Goal: Information Seeking & Learning: Learn about a topic

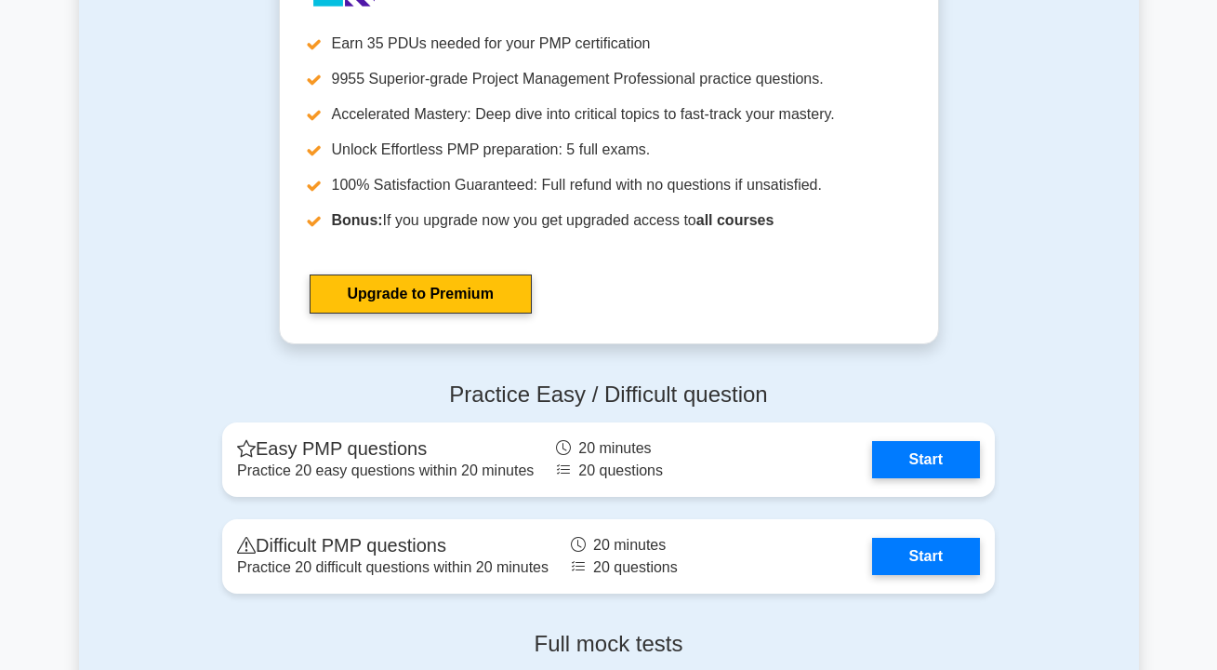
scroll to position [4793, 0]
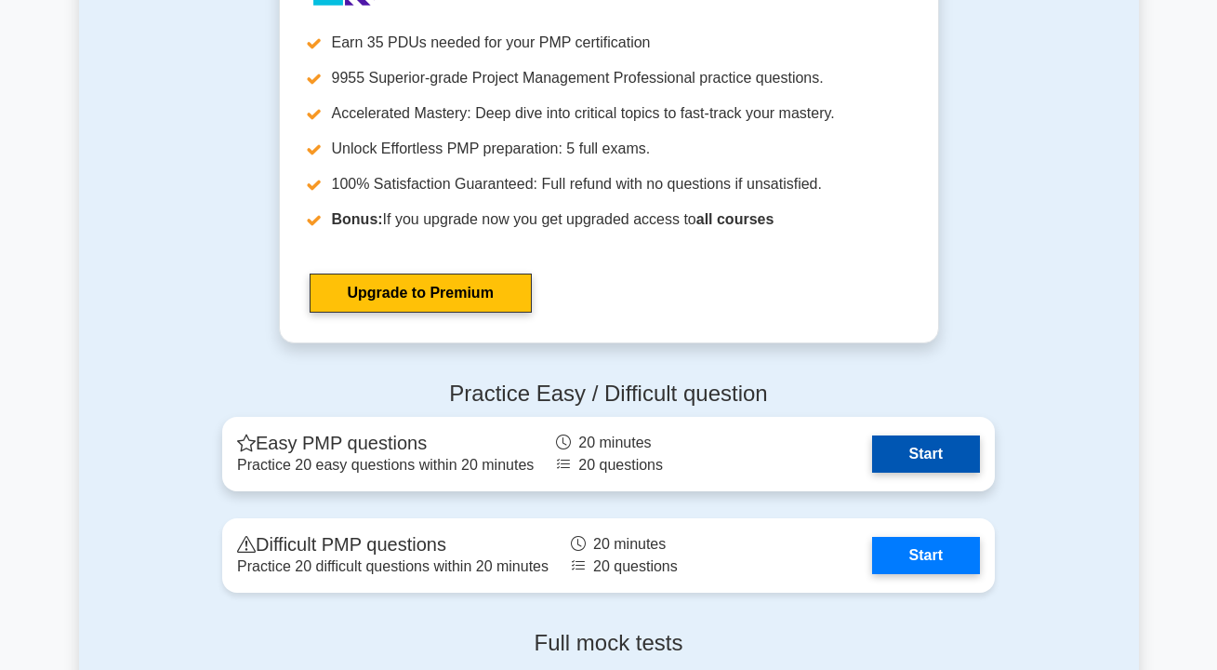
click at [958, 472] on link "Start" at bounding box center [926, 453] width 108 height 37
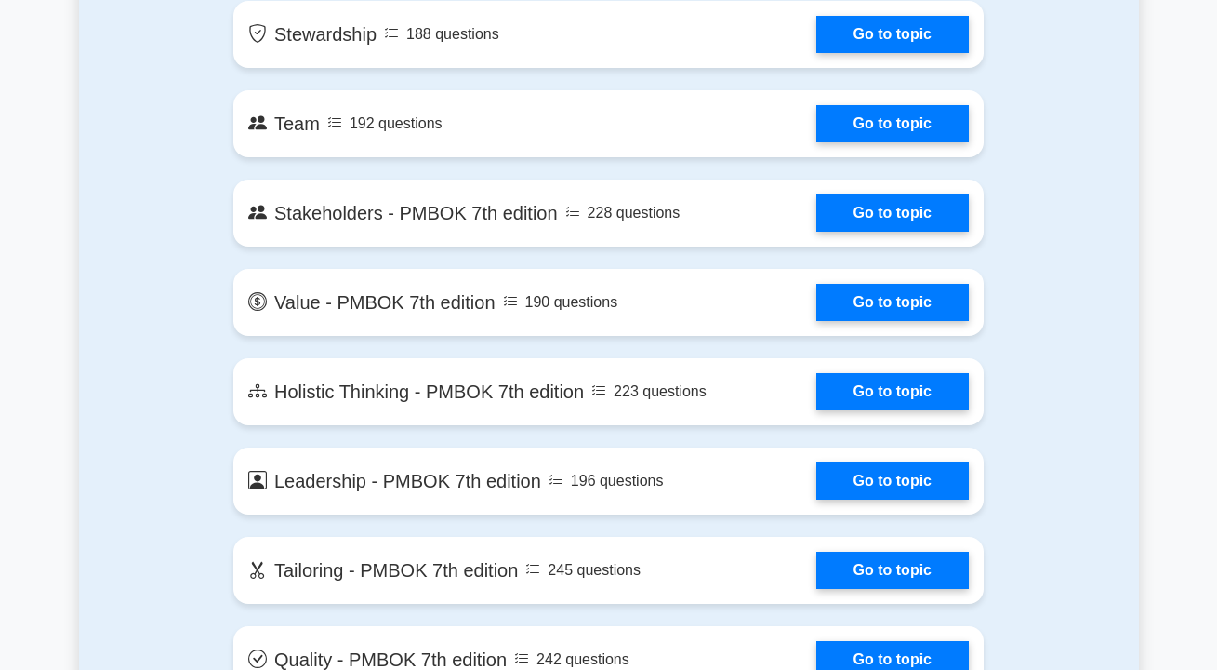
scroll to position [3802, 0]
